Goal: Task Accomplishment & Management: Use online tool/utility

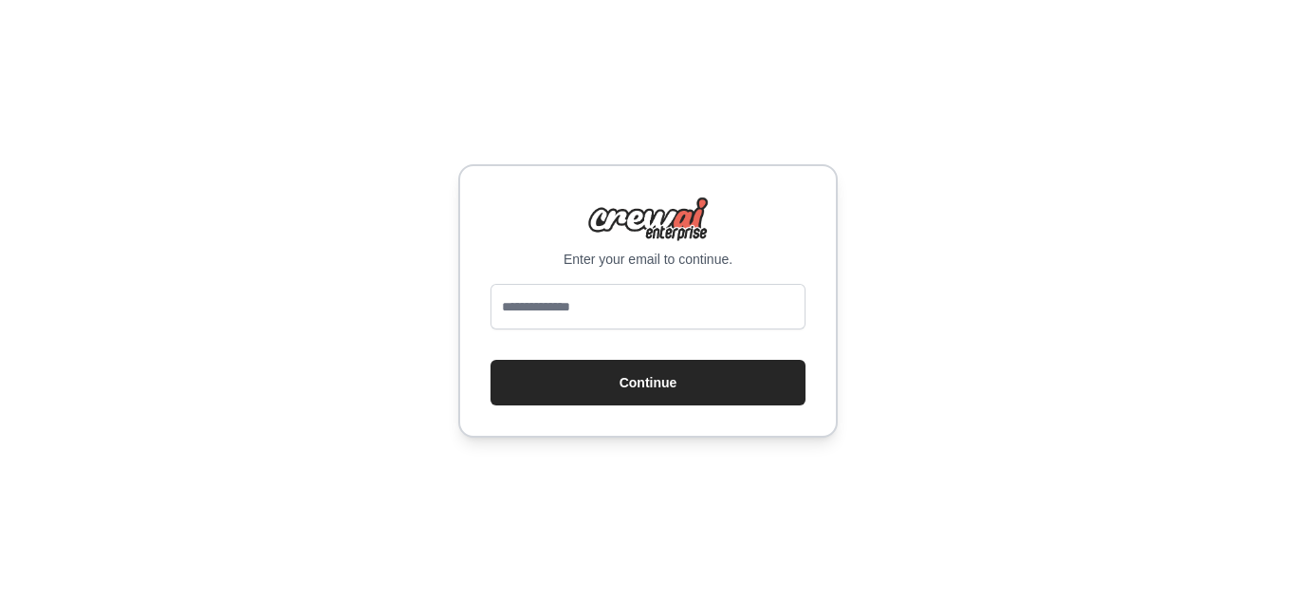
click at [681, 307] on input "email" at bounding box center [648, 307] width 315 height 46
type input "**********"
click at [665, 394] on button "Continue" at bounding box center [648, 383] width 315 height 46
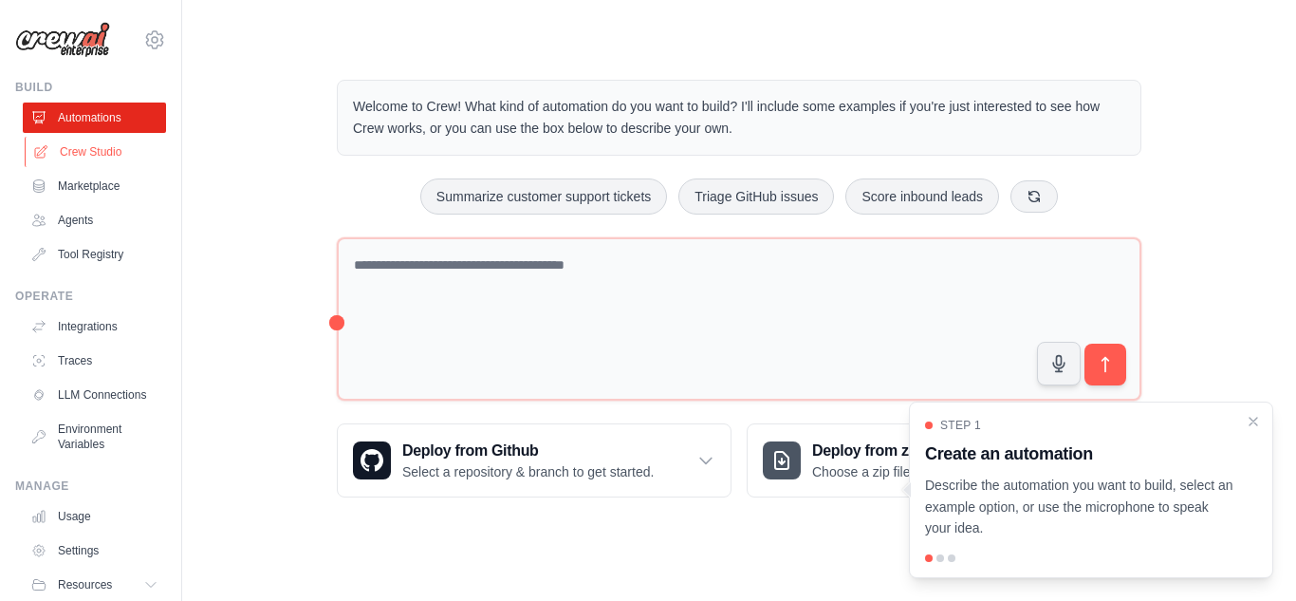
click at [72, 158] on link "Crew Studio" at bounding box center [96, 152] width 143 height 30
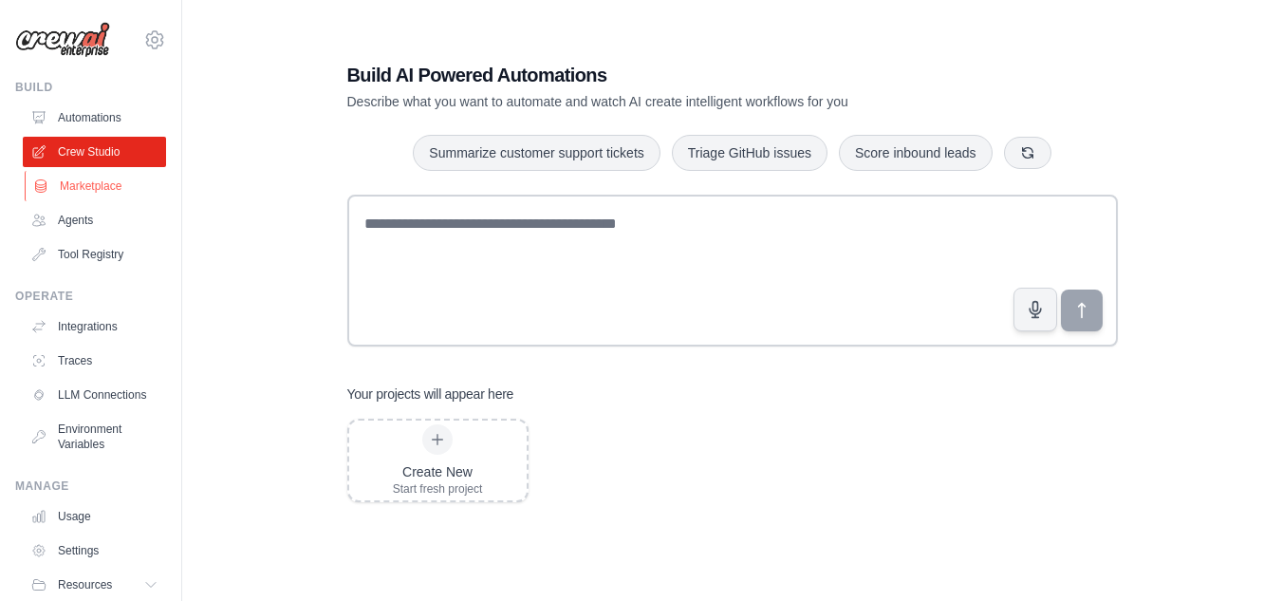
click at [88, 180] on link "Marketplace" at bounding box center [96, 186] width 143 height 30
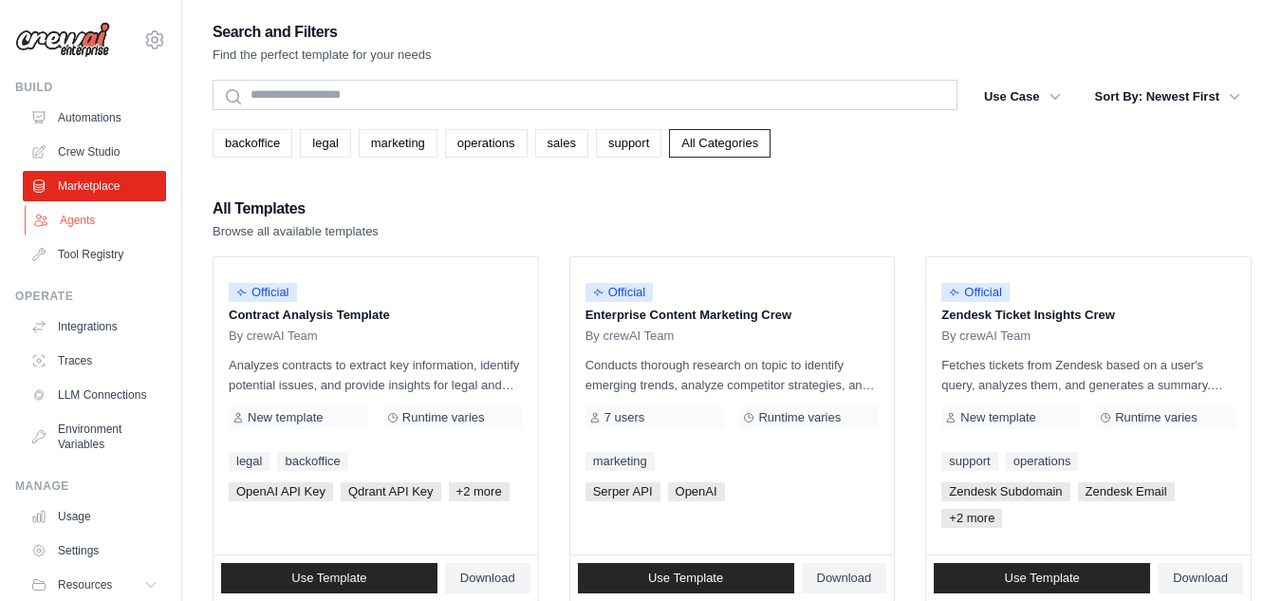
click at [84, 212] on link "Agents" at bounding box center [96, 220] width 143 height 30
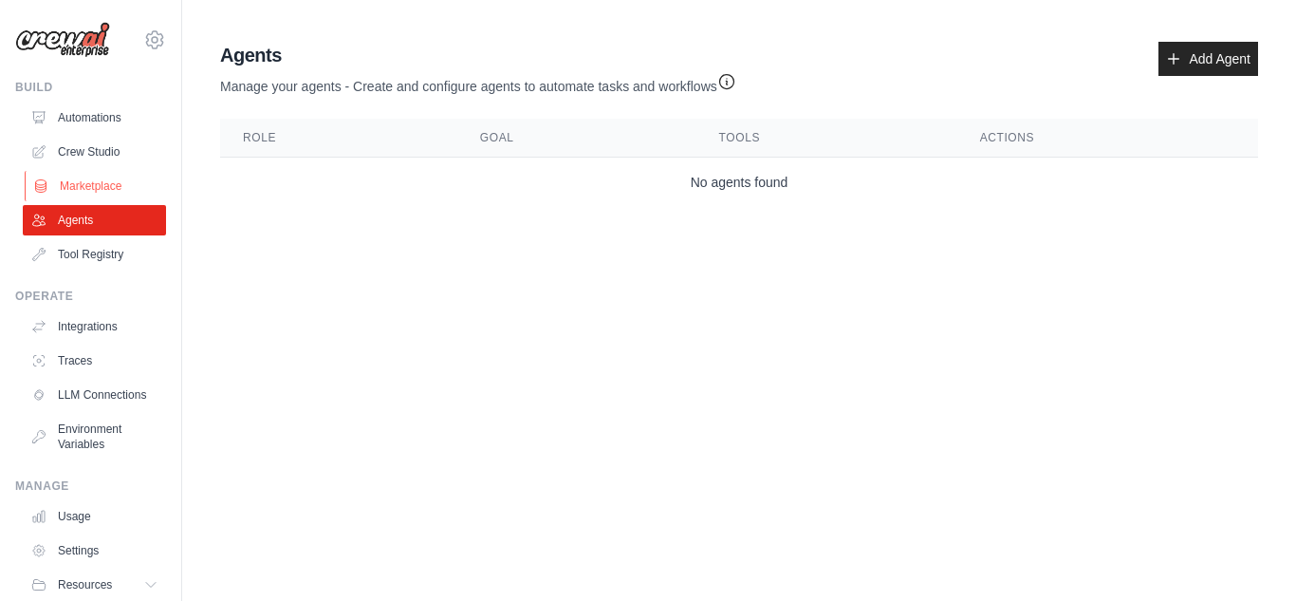
click at [97, 190] on link "Marketplace" at bounding box center [96, 186] width 143 height 30
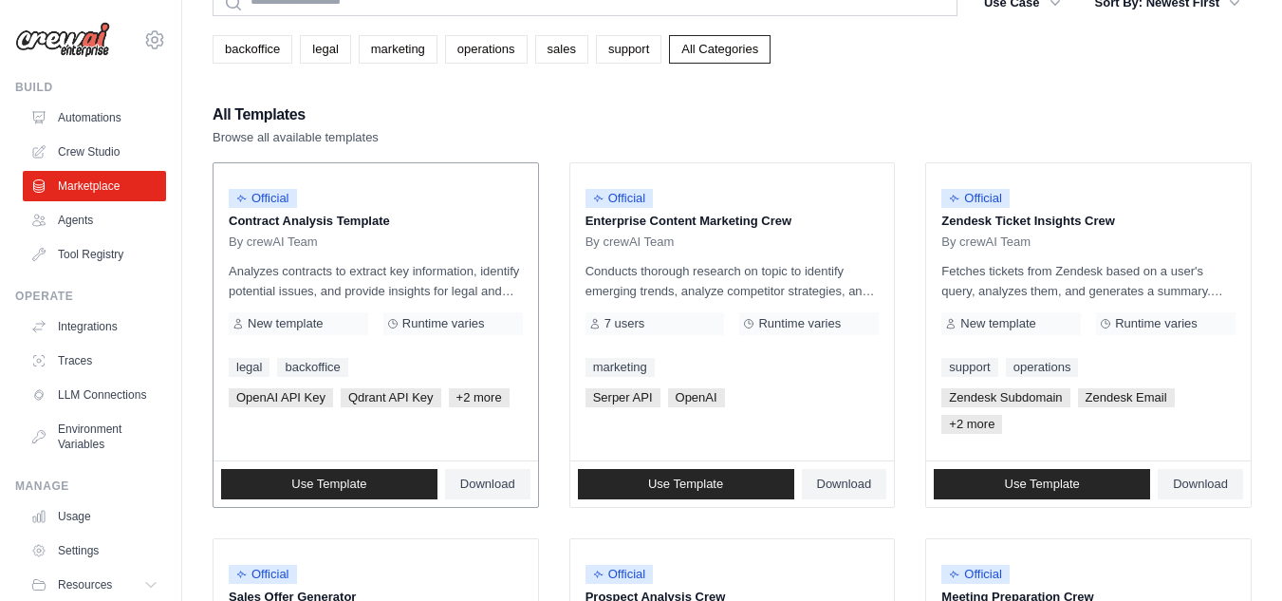
scroll to position [95, 0]
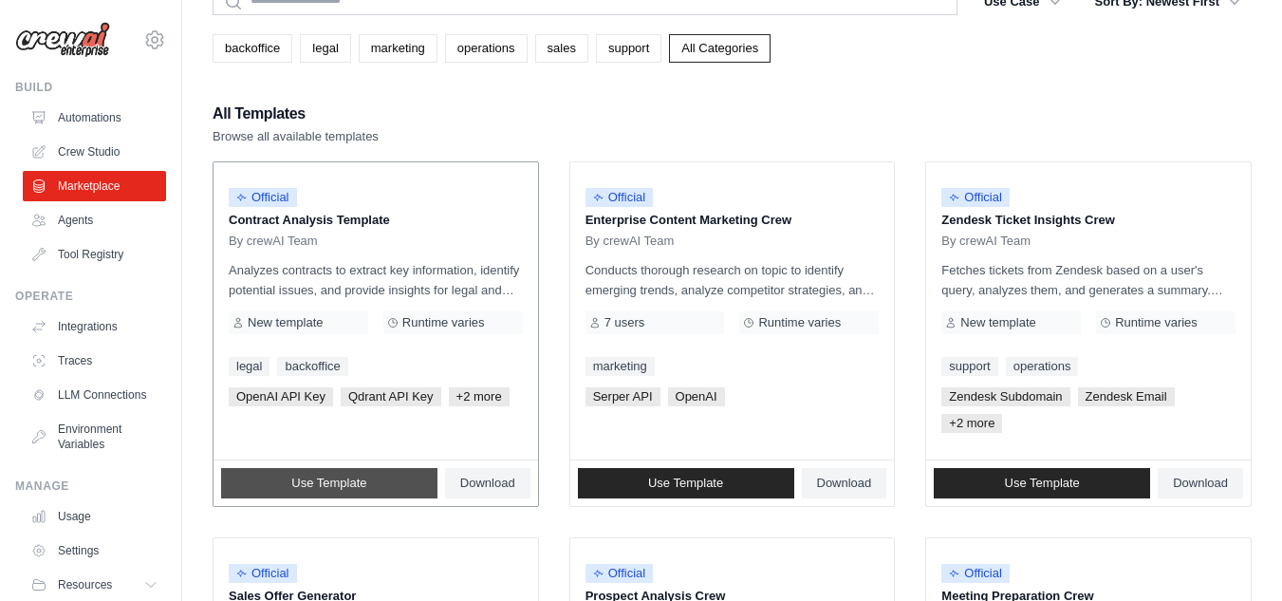
click at [327, 468] on link "Use Template" at bounding box center [329, 483] width 216 height 30
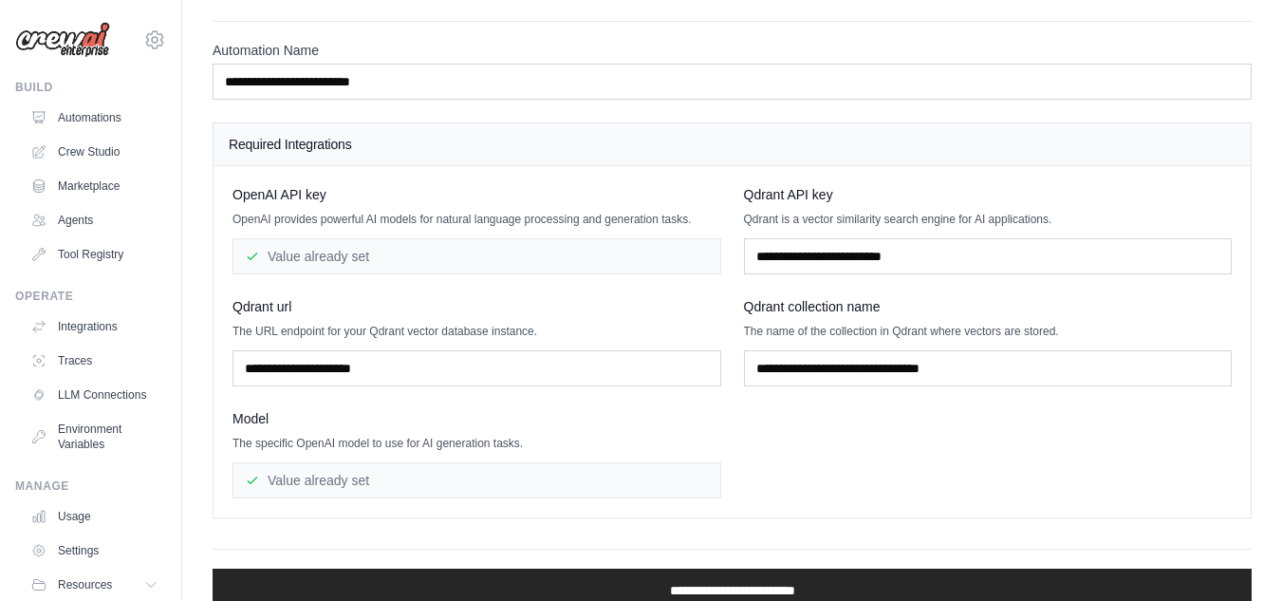
scroll to position [139, 0]
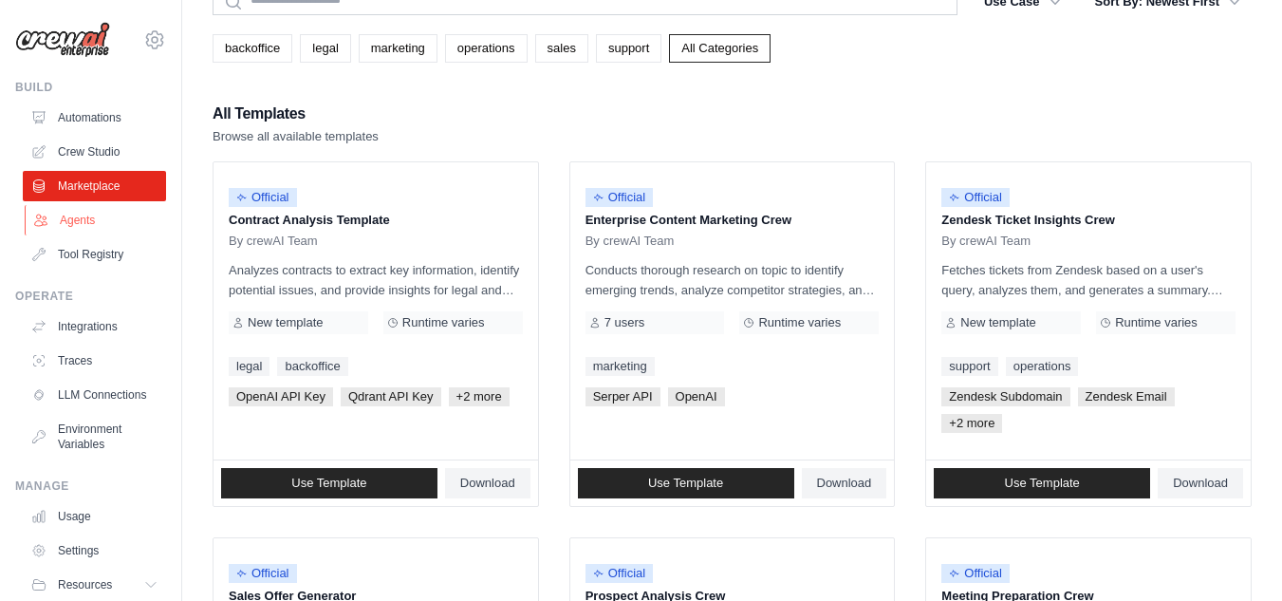
click at [74, 229] on link "Agents" at bounding box center [96, 220] width 143 height 30
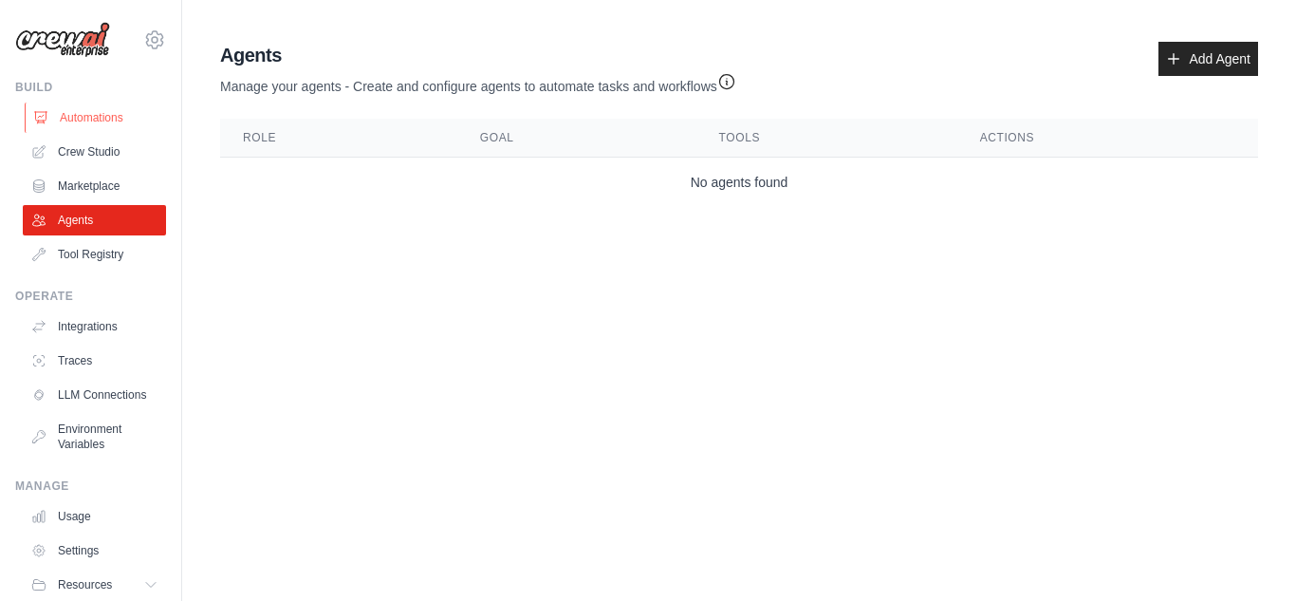
click at [127, 105] on link "Automations" at bounding box center [96, 117] width 143 height 30
